Goal: Task Accomplishment & Management: Manage account settings

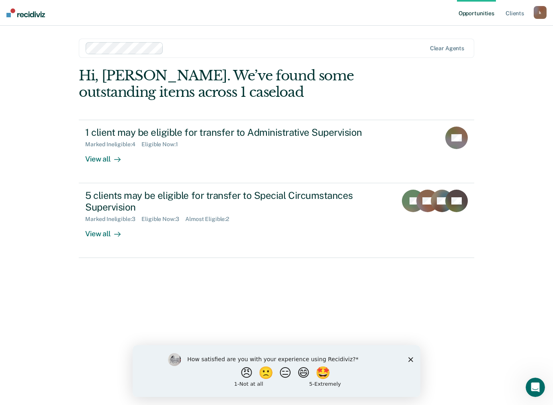
click at [503, 222] on div "Opportunities Client s [EMAIL_ADDRESS][DOMAIN_NAME] k Profile How it works Log …" at bounding box center [276, 202] width 553 height 405
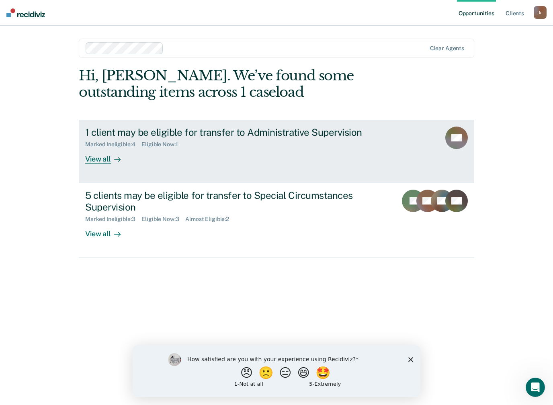
click at [100, 160] on div "View all" at bounding box center [107, 156] width 45 height 16
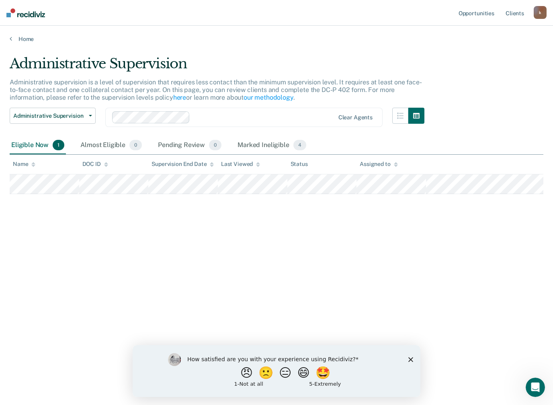
click at [409, 360] on icon "Close survey" at bounding box center [410, 359] width 5 height 5
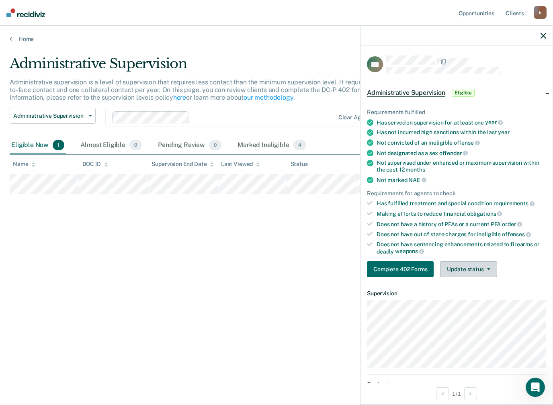
click at [475, 266] on button "Update status" at bounding box center [468, 269] width 57 height 16
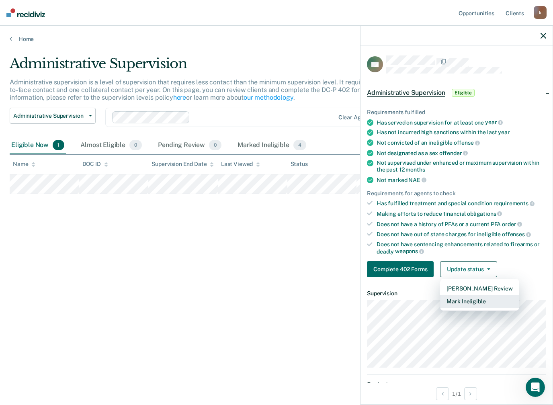
click at [479, 295] on button "Mark Ineligible" at bounding box center [479, 301] width 79 height 13
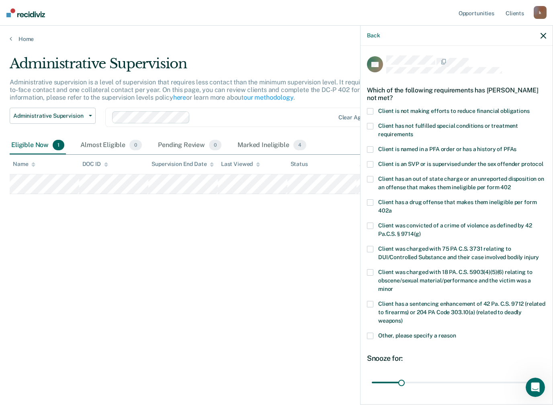
click at [368, 112] on span at bounding box center [370, 111] width 6 height 6
click at [530, 108] on input "Client is not making efforts to reduce financial obligations" at bounding box center [530, 108] width 0 height 0
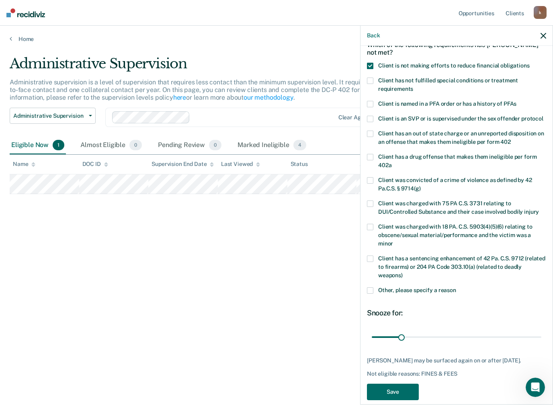
scroll to position [45, 0]
click at [399, 384] on button "Save" at bounding box center [393, 392] width 52 height 16
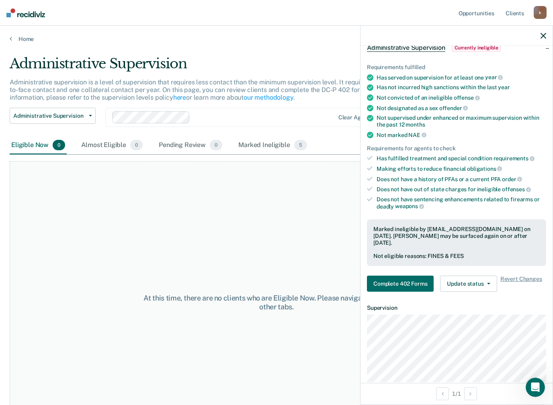
click at [541, 34] on icon "button" at bounding box center [543, 36] width 6 height 6
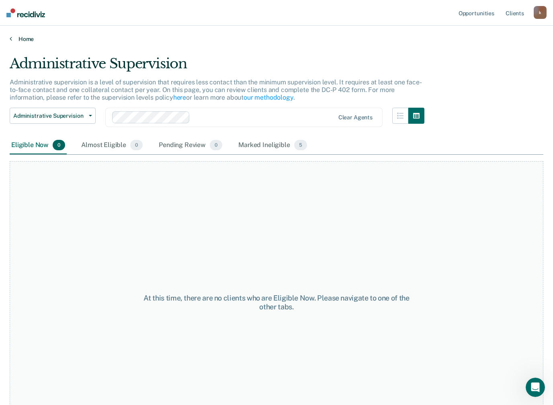
click at [27, 40] on link "Home" at bounding box center [277, 38] width 534 height 7
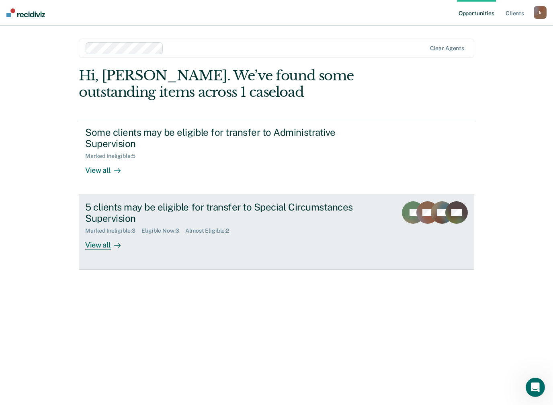
click at [286, 213] on div "5 clients may be eligible for transfer to Special Circumstances Supervision" at bounding box center [226, 212] width 282 height 23
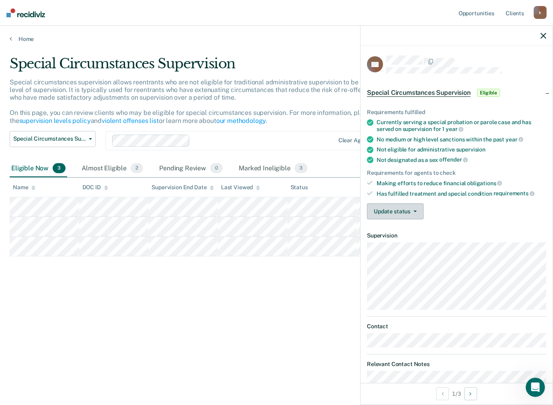
click at [402, 207] on button "Update status" at bounding box center [395, 211] width 57 height 16
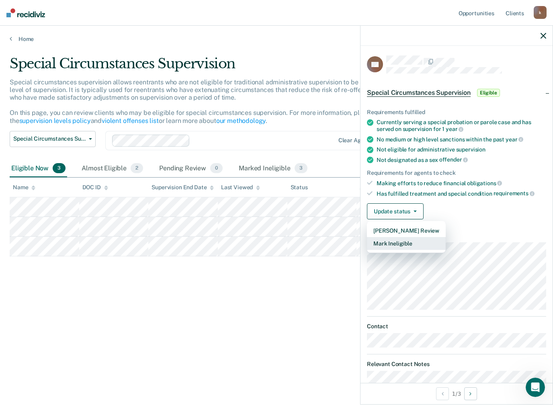
click at [401, 245] on button "Mark Ineligible" at bounding box center [406, 243] width 79 height 13
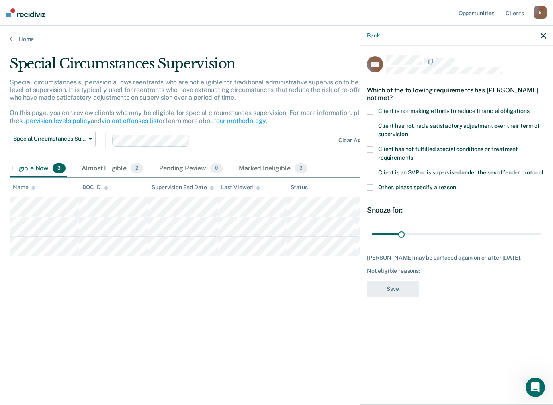
click at [369, 110] on span at bounding box center [370, 111] width 6 height 6
click at [530, 108] on input "Client is not making efforts to reduce financial obligations" at bounding box center [530, 108] width 0 height 0
type input "90"
click at [402, 288] on button "Save" at bounding box center [393, 289] width 52 height 16
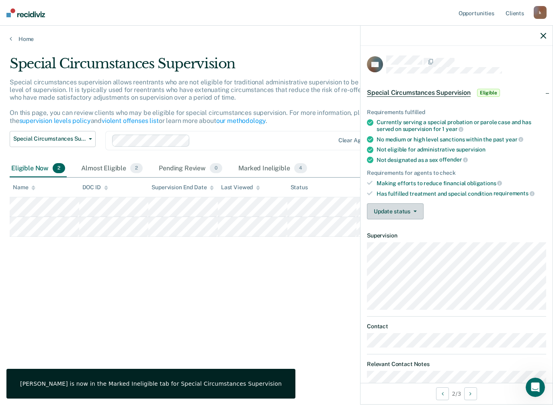
click at [409, 209] on button "Update status" at bounding box center [395, 211] width 57 height 16
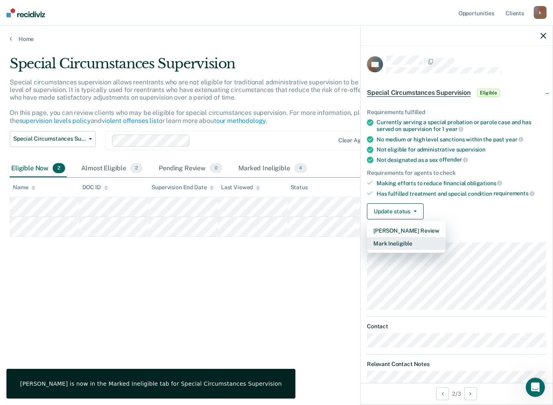
click at [403, 240] on button "Mark Ineligible" at bounding box center [406, 243] width 79 height 13
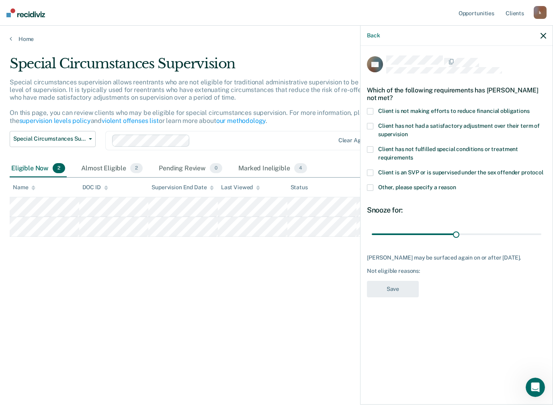
type input "90"
click at [368, 103] on div "Which of the following requirements has [PERSON_NAME] not met?" at bounding box center [456, 94] width 179 height 28
click at [375, 108] on label "Client is not making efforts to reduce financial obligations" at bounding box center [456, 112] width 179 height 8
click at [530, 108] on input "Client is not making efforts to reduce financial obligations" at bounding box center [530, 108] width 0 height 0
click at [402, 293] on button "Save" at bounding box center [393, 289] width 52 height 16
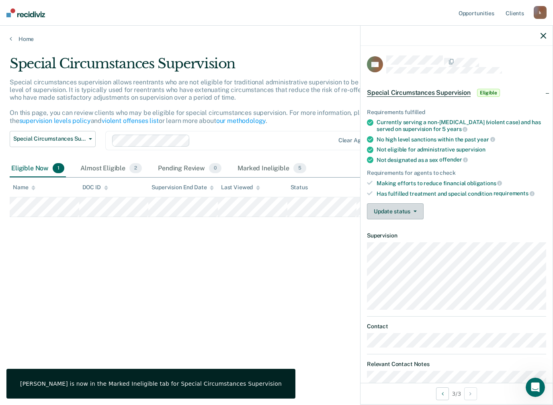
click at [409, 203] on button "Update status" at bounding box center [395, 211] width 57 height 16
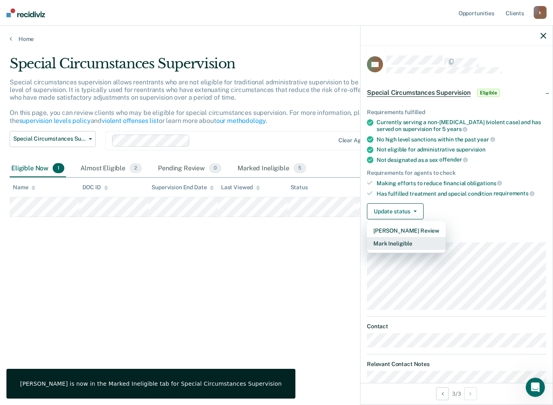
click at [401, 237] on button "Mark Ineligible" at bounding box center [406, 243] width 79 height 13
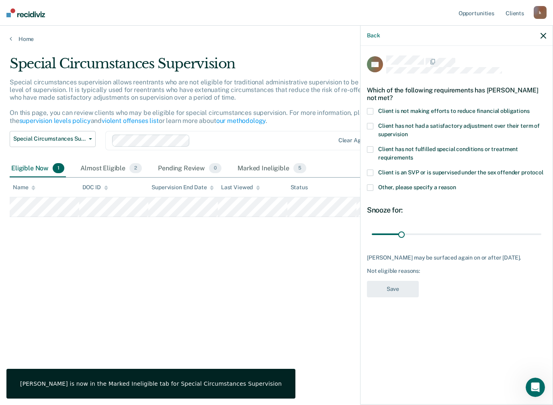
click at [369, 108] on span at bounding box center [370, 111] width 6 height 6
click at [530, 108] on input "Client is not making efforts to reduce financial obligations" at bounding box center [530, 108] width 0 height 0
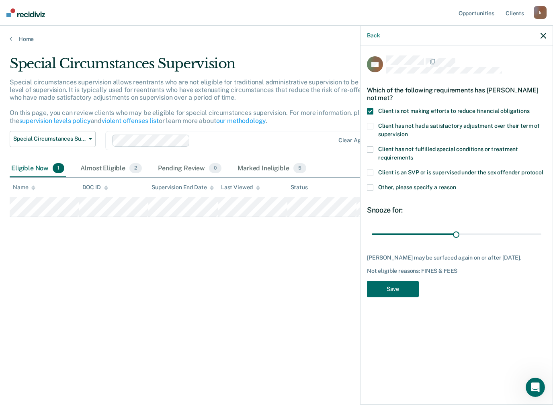
type input "90"
click at [399, 289] on button "Save" at bounding box center [393, 289] width 52 height 16
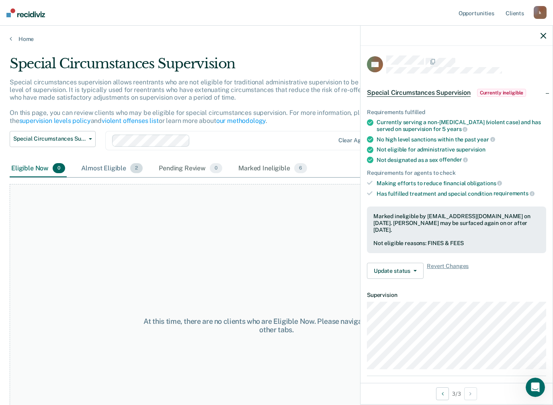
click at [113, 166] on div "Almost Eligible 2" at bounding box center [112, 169] width 65 height 18
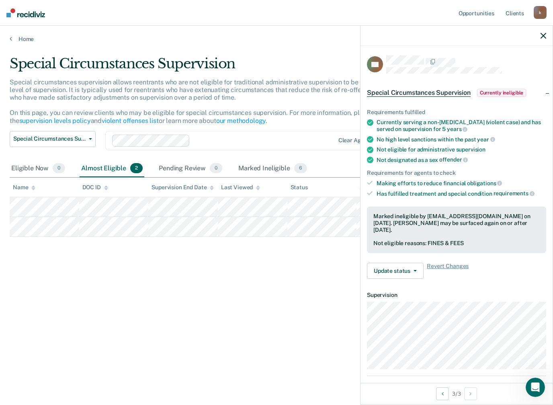
click at [195, 277] on div "Special Circumstances Supervision Special circumstances supervision allows reen…" at bounding box center [277, 199] width 534 height 289
click at [542, 35] on icon "button" at bounding box center [543, 36] width 6 height 6
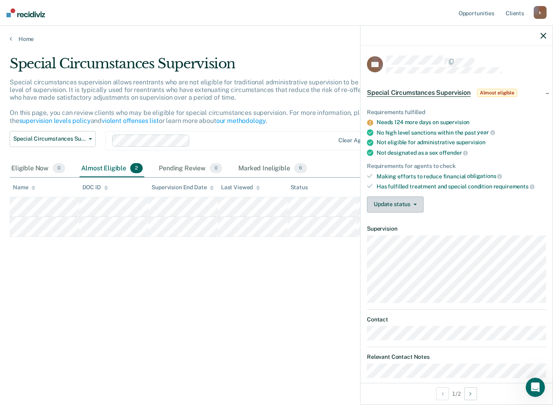
click at [407, 202] on button "Update status" at bounding box center [395, 204] width 57 height 16
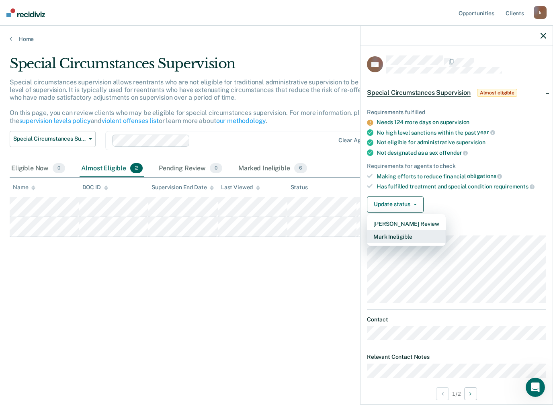
click at [397, 236] on button "Mark Ineligible" at bounding box center [406, 236] width 79 height 13
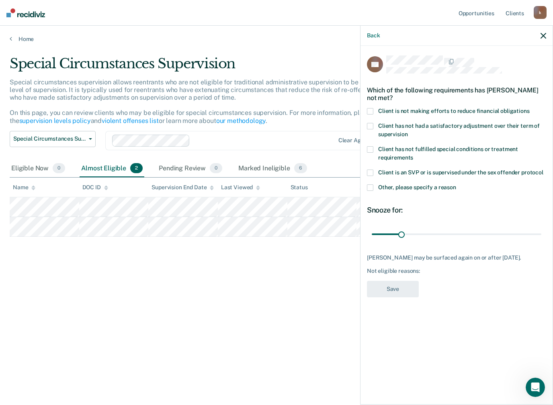
click at [370, 108] on span at bounding box center [370, 111] width 6 height 6
click at [530, 108] on input "Client is not making efforts to reduce financial obligations" at bounding box center [530, 108] width 0 height 0
click at [397, 285] on button "Save" at bounding box center [393, 289] width 52 height 16
